Goal: Task Accomplishment & Management: Complete application form

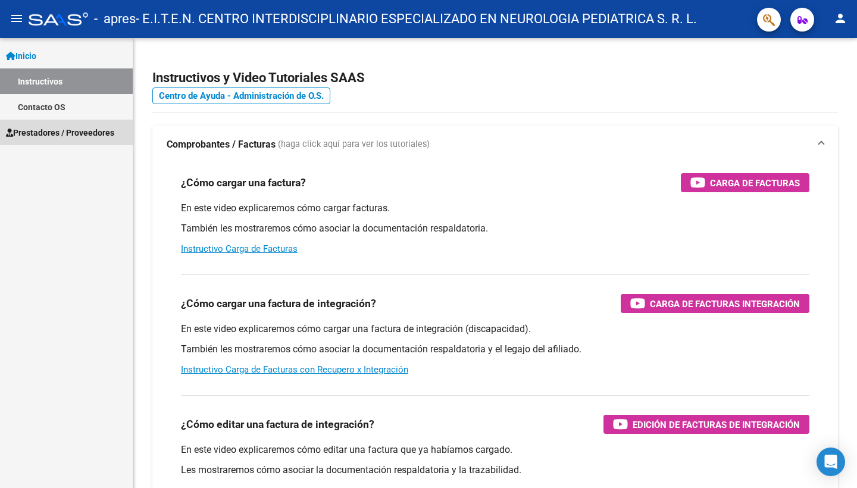
click at [98, 130] on span "Prestadores / Proveedores" at bounding box center [60, 132] width 108 height 13
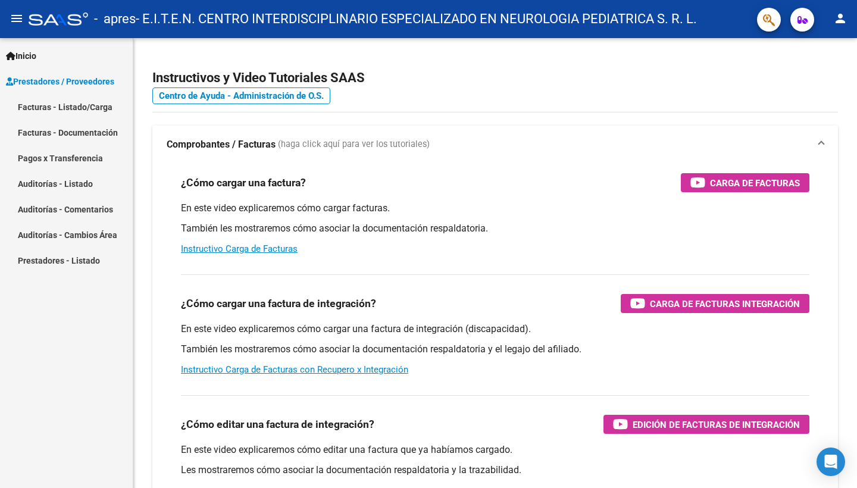
click at [103, 110] on link "Facturas - Listado/Carga" at bounding box center [66, 107] width 133 height 26
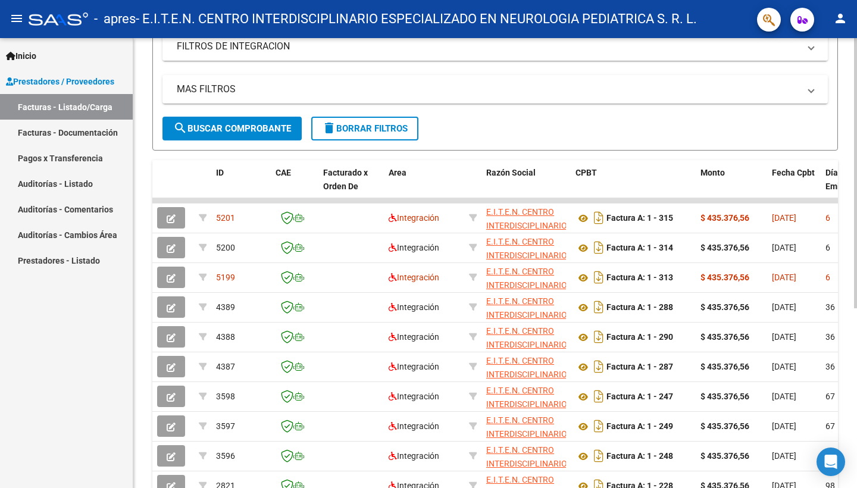
scroll to position [220, 0]
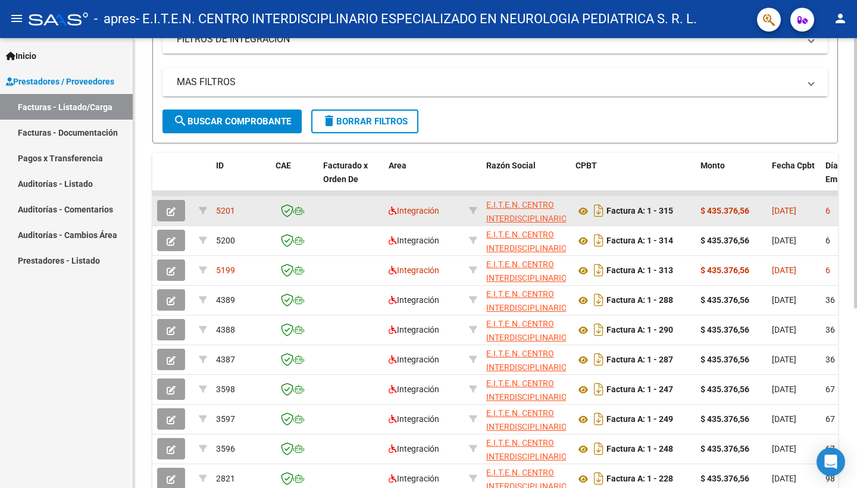
click at [826, 211] on span "6" at bounding box center [828, 211] width 5 height 10
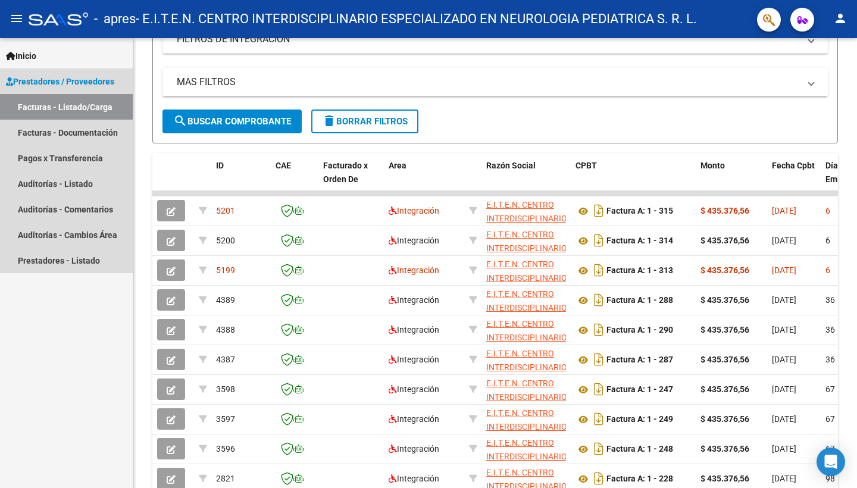
click at [55, 81] on span "Prestadores / Proveedores" at bounding box center [60, 81] width 108 height 13
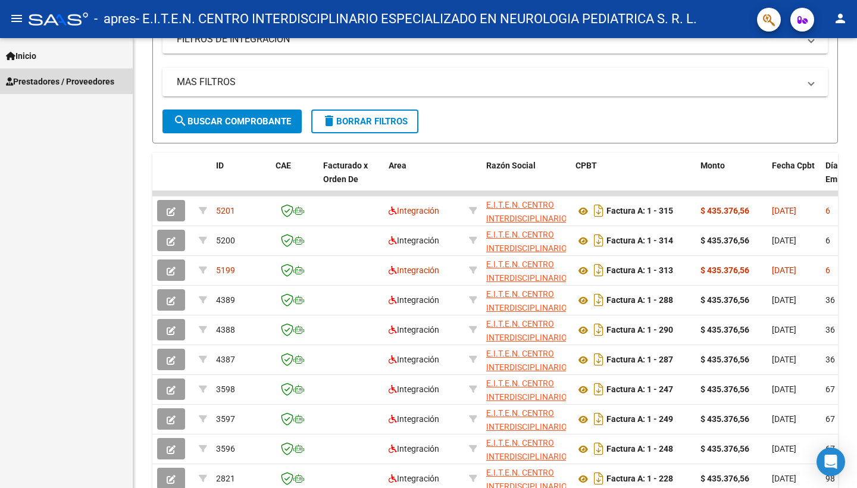
click at [54, 79] on span "Prestadores / Proveedores" at bounding box center [60, 81] width 108 height 13
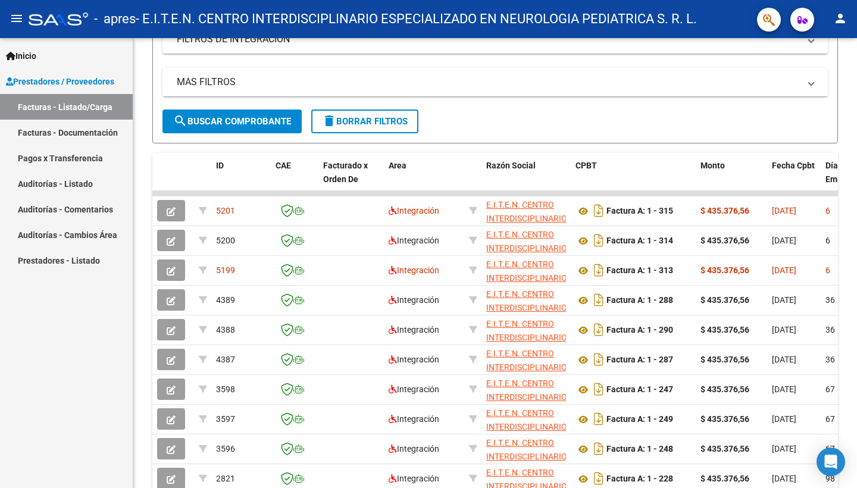
click at [65, 208] on link "Auditorías - Comentarios" at bounding box center [66, 209] width 133 height 26
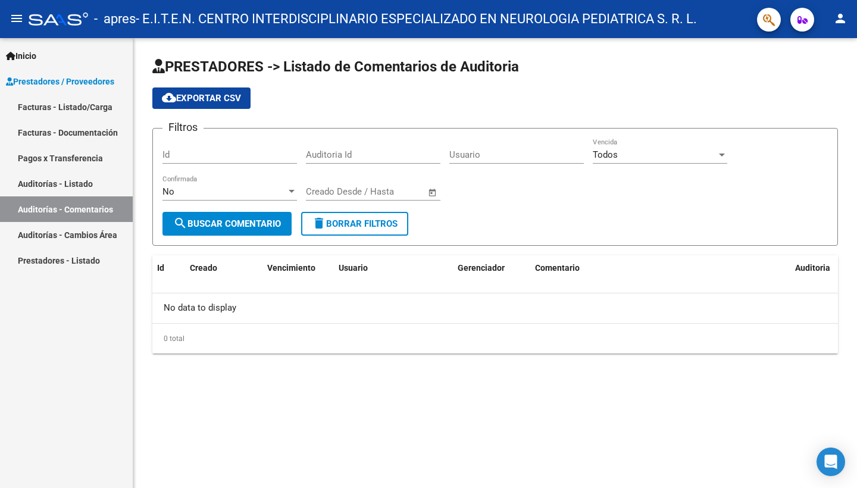
click at [82, 77] on span "Prestadores / Proveedores" at bounding box center [60, 81] width 108 height 13
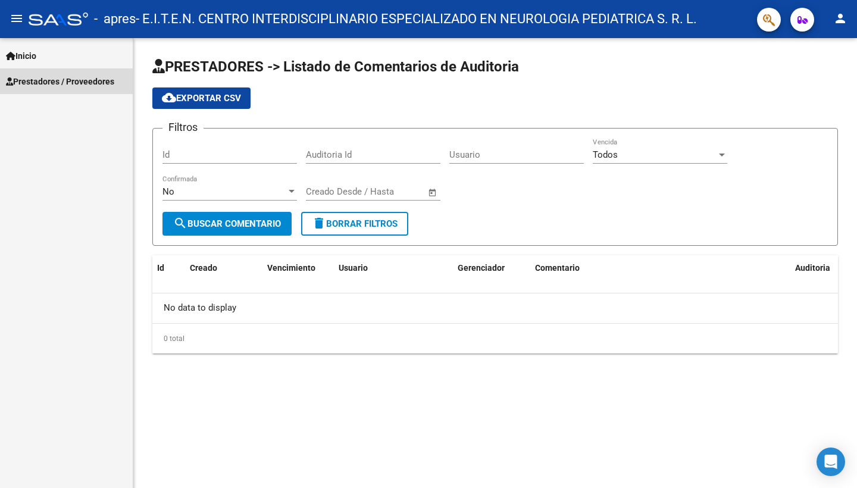
click at [79, 82] on span "Prestadores / Proveedores" at bounding box center [60, 81] width 108 height 13
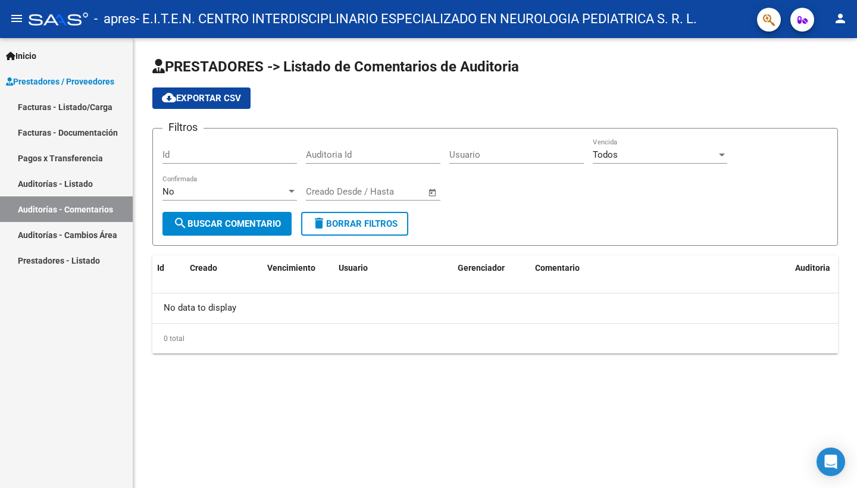
click at [60, 58] on link "Inicio" at bounding box center [66, 56] width 133 height 26
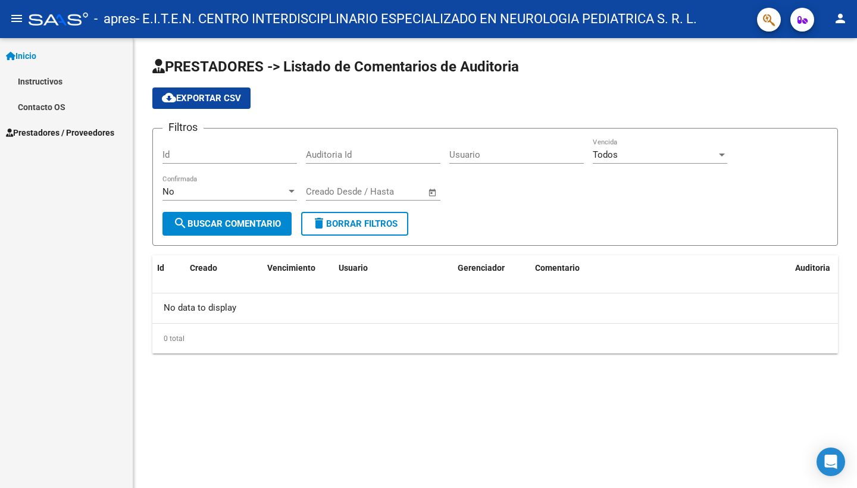
click at [54, 102] on link "Contacto OS" at bounding box center [66, 107] width 133 height 26
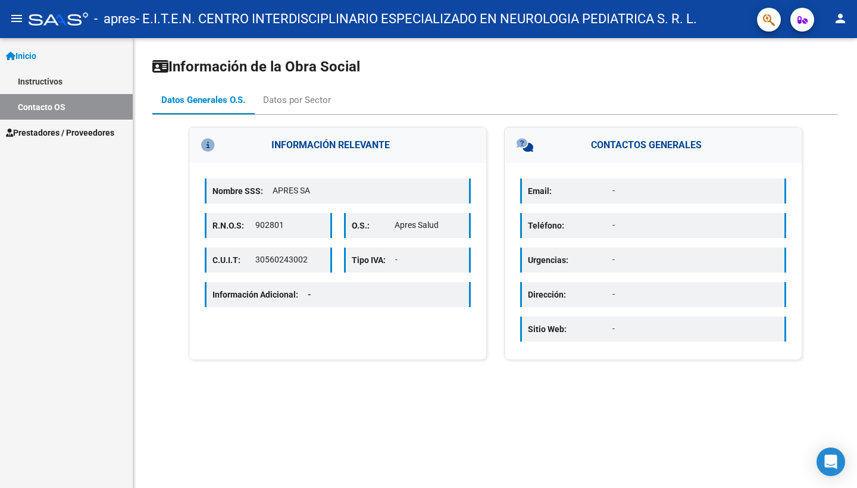
click at [51, 131] on span "Prestadores / Proveedores" at bounding box center [60, 132] width 108 height 13
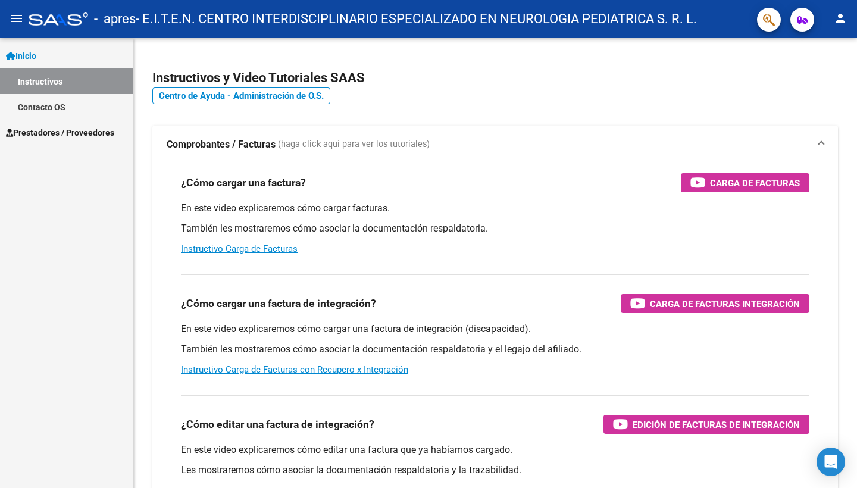
click at [76, 108] on link "Contacto OS" at bounding box center [66, 107] width 133 height 26
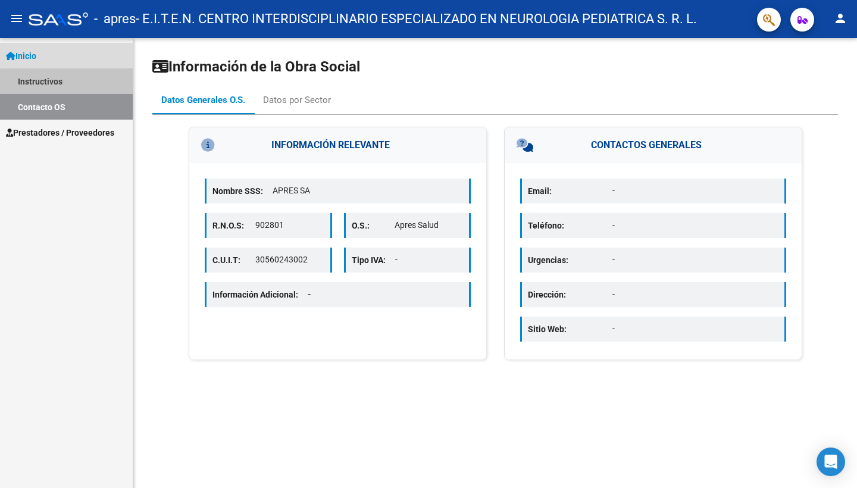
click at [77, 83] on link "Instructivos" at bounding box center [66, 81] width 133 height 26
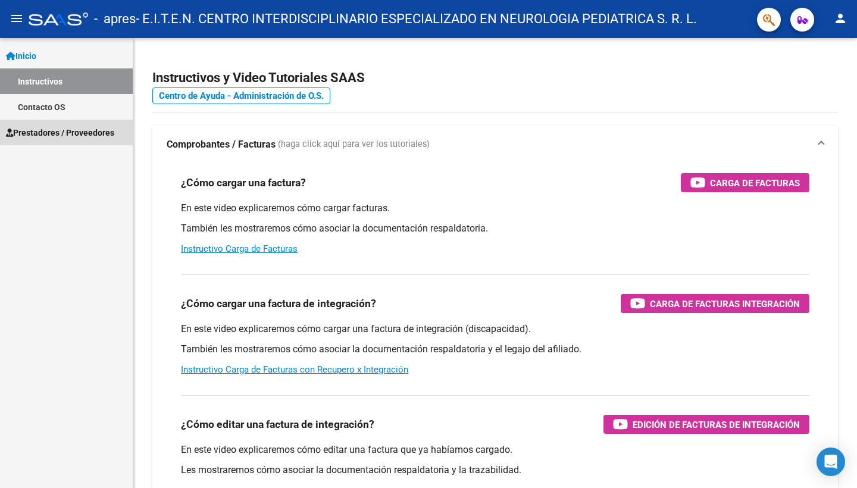
click at [73, 130] on span "Prestadores / Proveedores" at bounding box center [60, 132] width 108 height 13
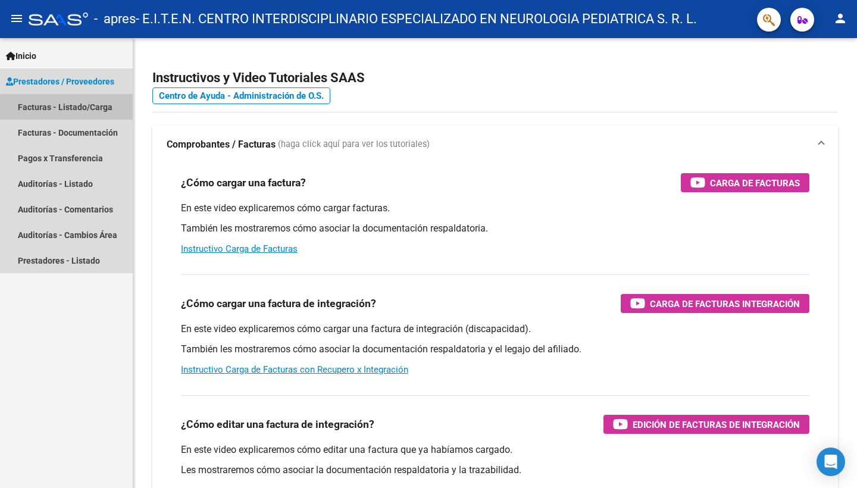
click at [86, 110] on link "Facturas - Listado/Carga" at bounding box center [66, 107] width 133 height 26
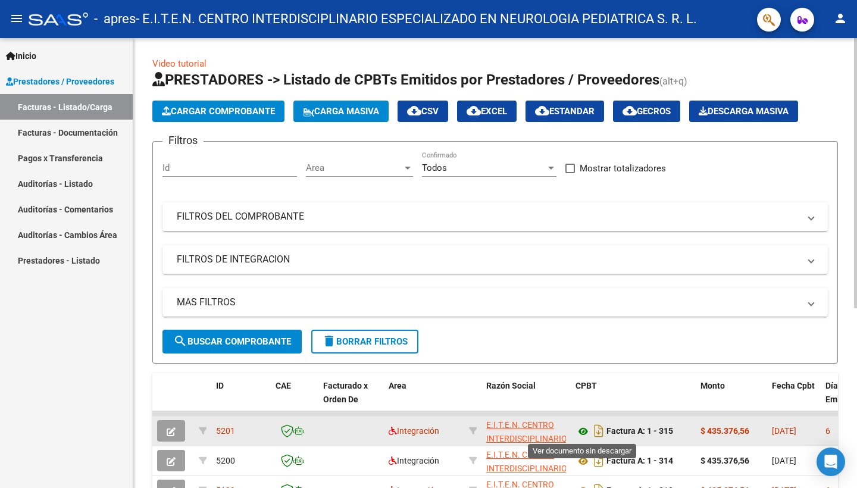
click at [587, 431] on icon at bounding box center [583, 431] width 15 height 14
click at [598, 432] on icon "Descargar documento" at bounding box center [598, 430] width 15 height 19
click at [174, 429] on icon "button" at bounding box center [171, 431] width 9 height 9
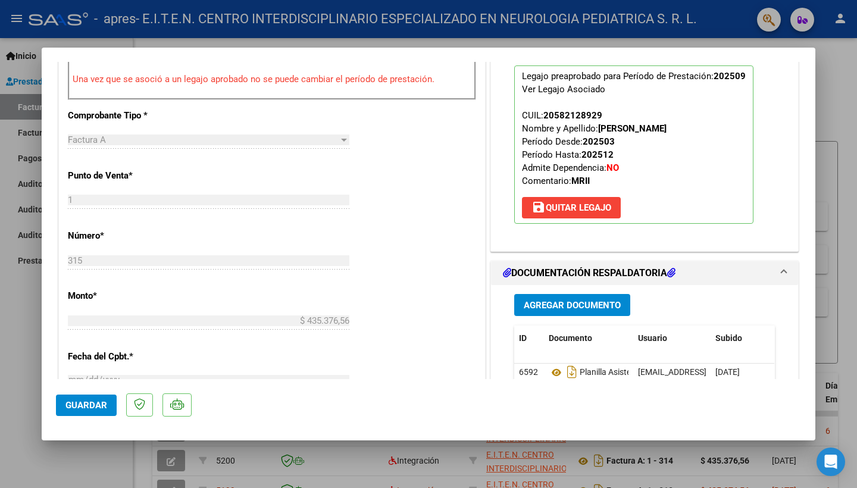
scroll to position [403, 0]
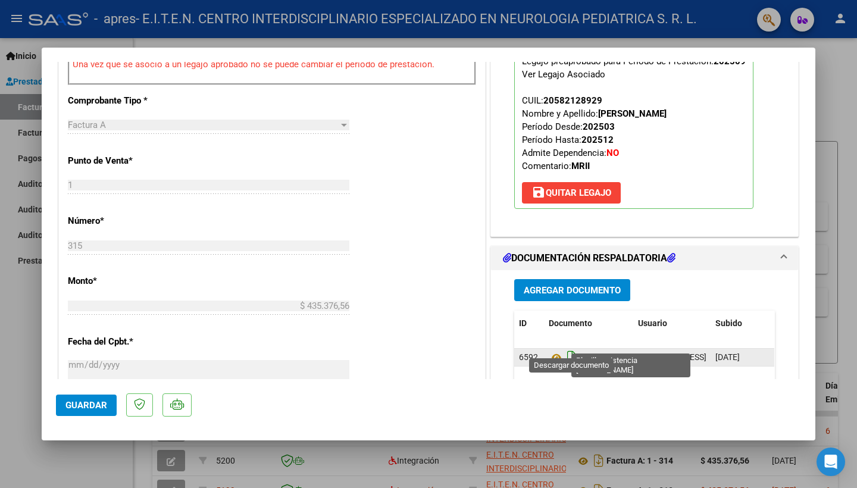
click at [574, 348] on icon "Descargar documento" at bounding box center [571, 357] width 15 height 19
click at [605, 285] on span "Agregar Documento" at bounding box center [572, 290] width 97 height 11
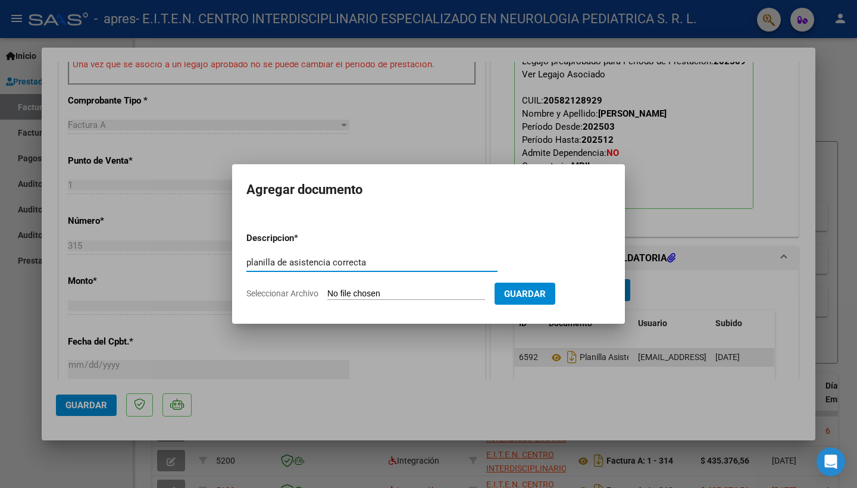
type input "planilla de asistencia correcta"
click at [301, 295] on span "Seleccionar Archivo" at bounding box center [282, 294] width 72 height 10
click at [327, 295] on input "Seleccionar Archivo" at bounding box center [406, 294] width 158 height 11
type input "C:\fakepath\Asist Rafael Camacho dni 58212892 septie.pdf"
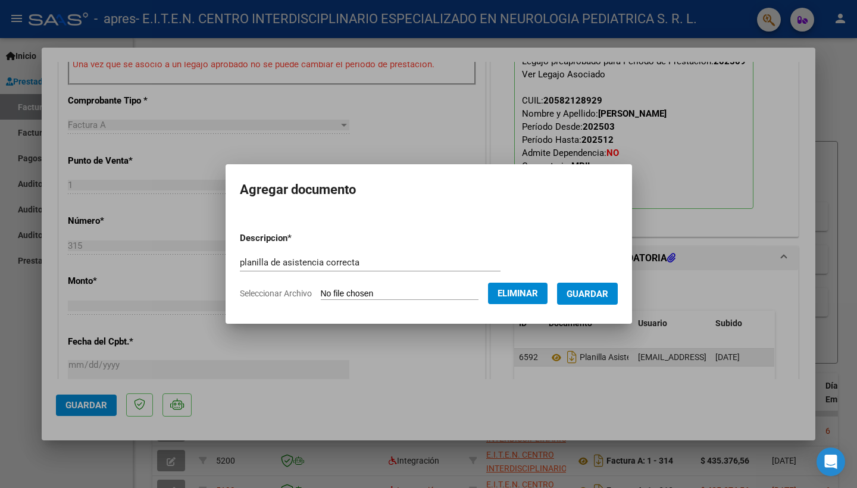
click at [608, 299] on span "Guardar" at bounding box center [588, 294] width 42 height 11
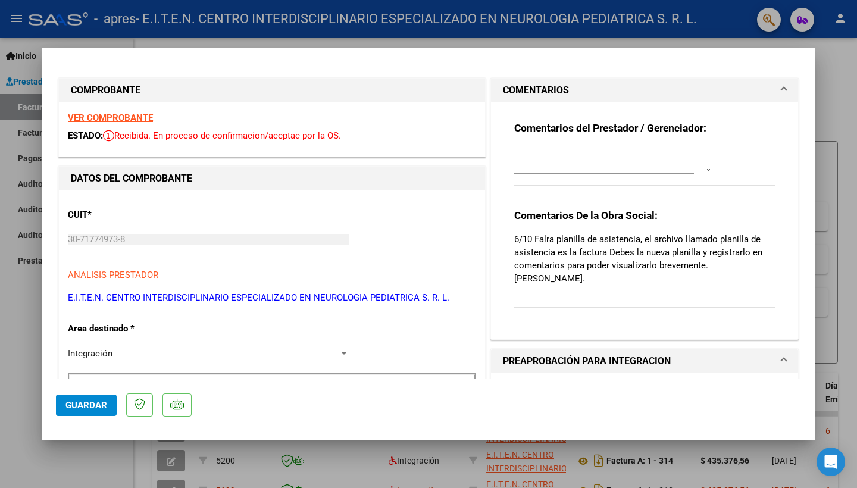
scroll to position [0, 0]
click at [546, 161] on textarea at bounding box center [612, 160] width 196 height 24
type textarea "Planilla de asistencia correcta agregada"
click at [802, 255] on mat-dialog-content "COMPROBANTE VER COMPROBANTE ESTADO: Recibida. En proceso de confirmacion/acepta…" at bounding box center [429, 220] width 774 height 317
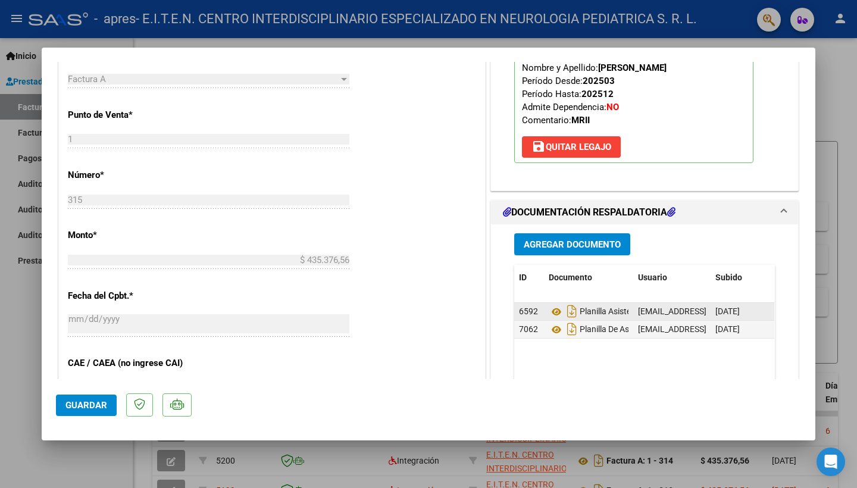
scroll to position [448, 0]
click at [83, 403] on span "Guardar" at bounding box center [86, 405] width 42 height 11
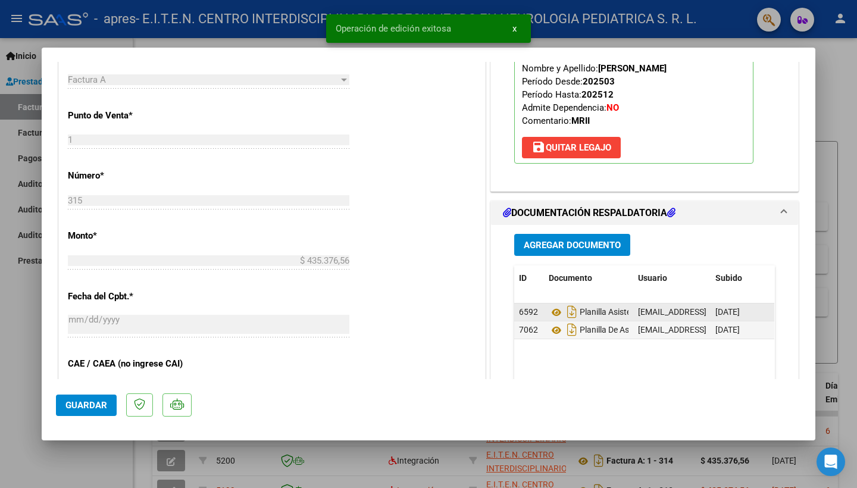
click at [24, 443] on div at bounding box center [428, 244] width 857 height 488
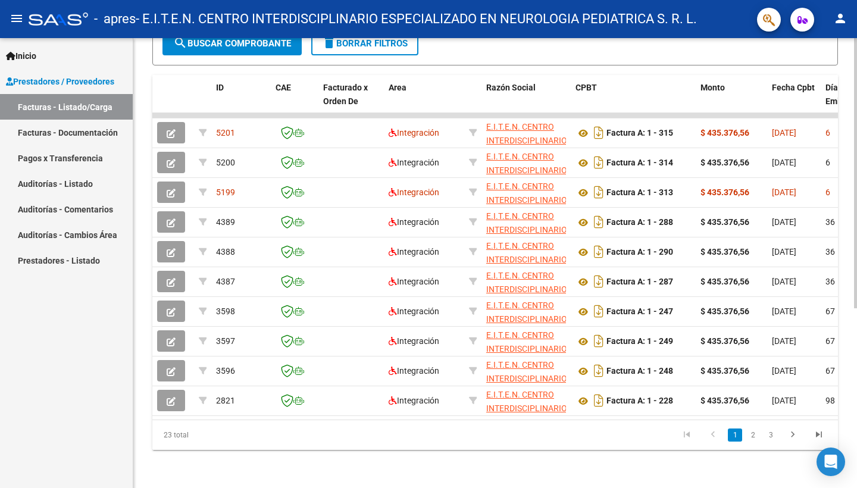
scroll to position [299, 0]
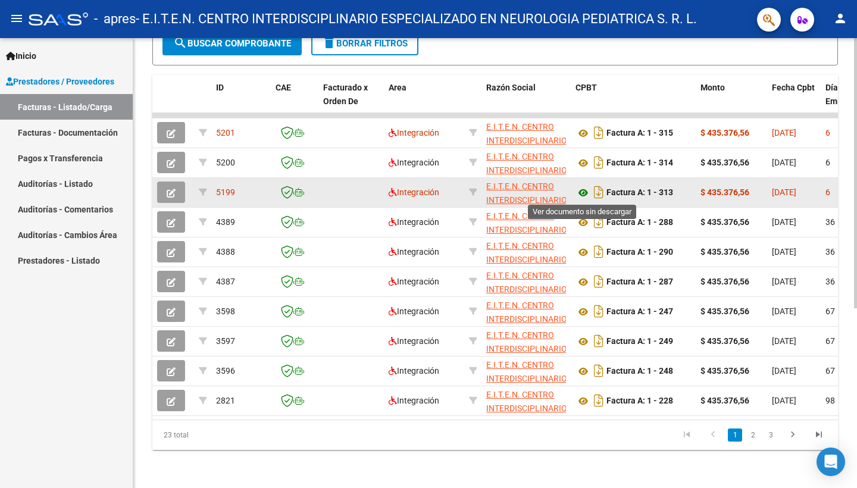
click at [583, 192] on icon at bounding box center [583, 193] width 15 height 14
click at [171, 191] on icon "button" at bounding box center [171, 193] width 9 height 9
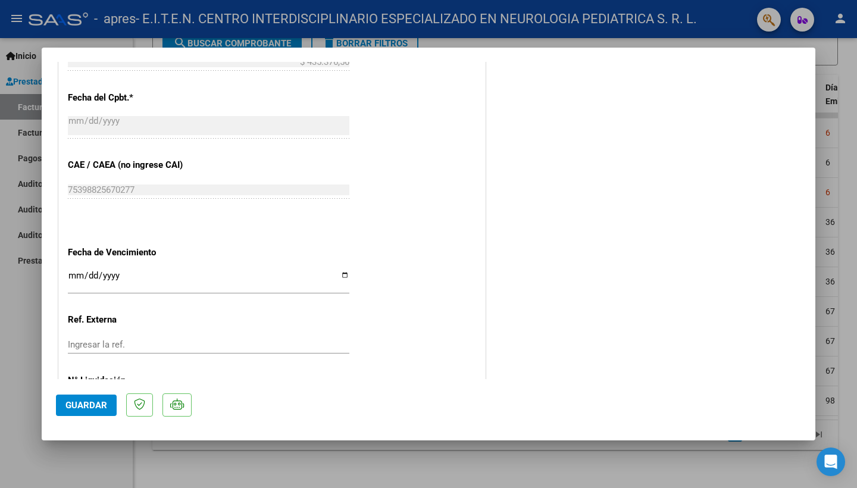
scroll to position [648, 0]
click at [123, 469] on div at bounding box center [428, 244] width 857 height 488
